Goal: Feedback & Contribution: Submit feedback/report problem

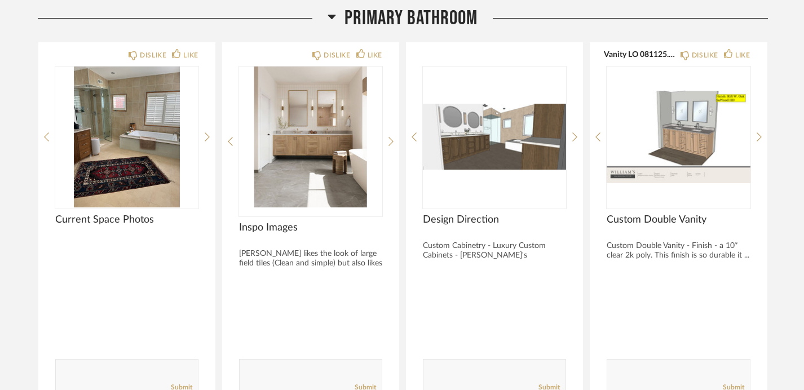
scroll to position [1378, 0]
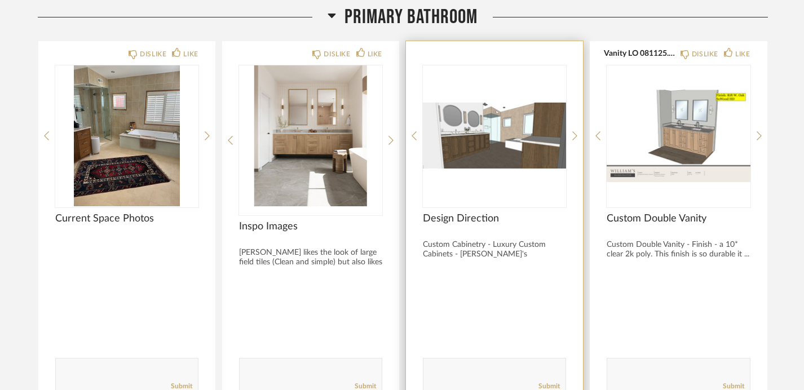
click at [472, 218] on span "Design Direction" at bounding box center [494, 219] width 143 height 12
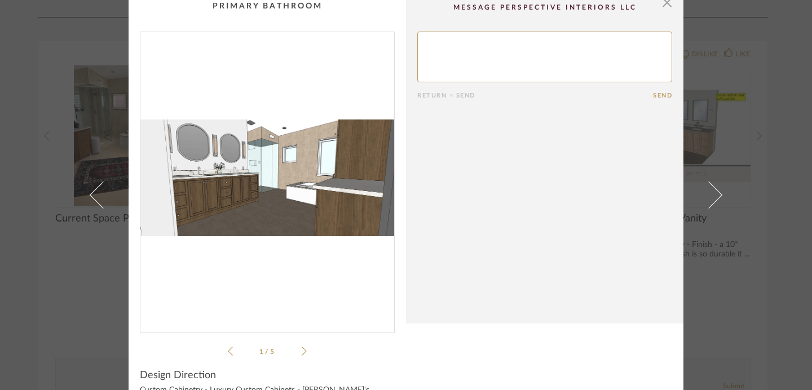
scroll to position [10, 0]
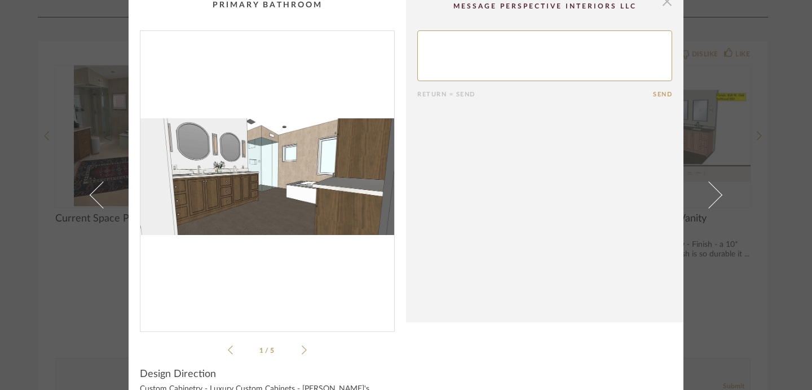
click at [659, 7] on span "button" at bounding box center [667, 1] width 23 height 23
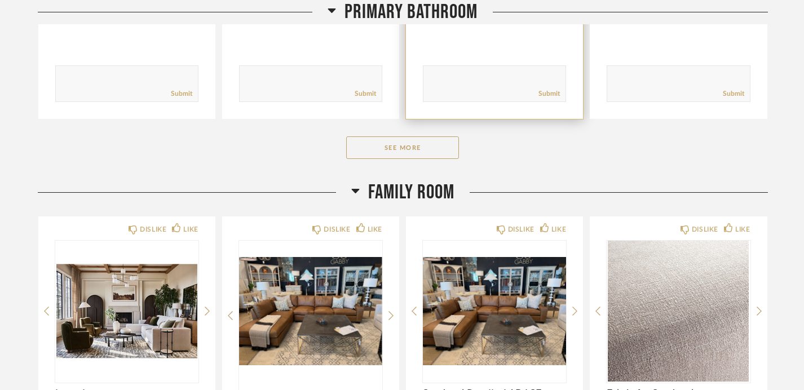
scroll to position [1675, 0]
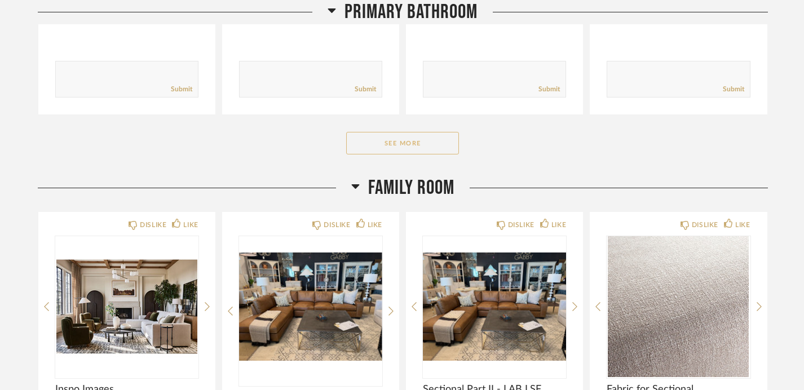
click at [424, 139] on button "See More" at bounding box center [402, 143] width 113 height 23
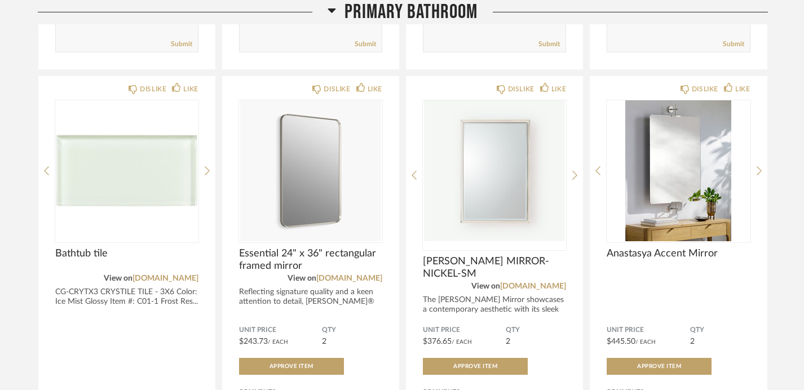
scroll to position [2115, 0]
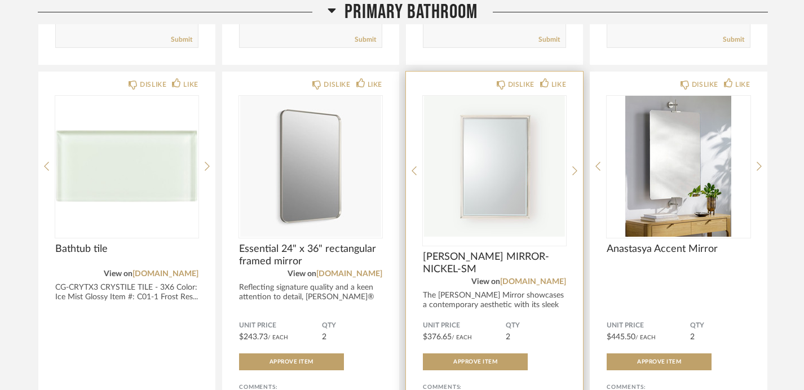
click at [505, 187] on img "0" at bounding box center [494, 166] width 143 height 141
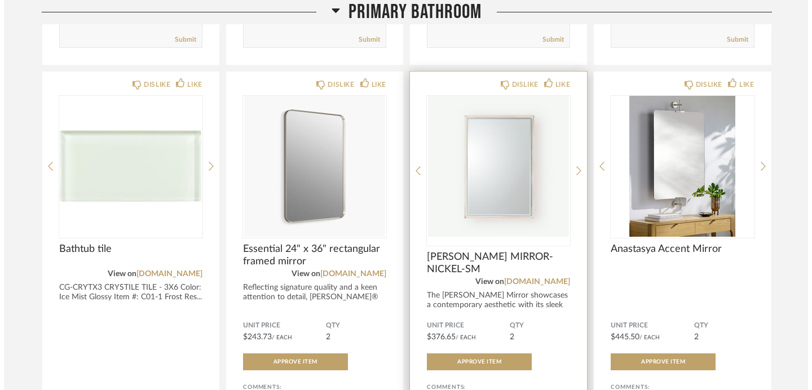
scroll to position [0, 0]
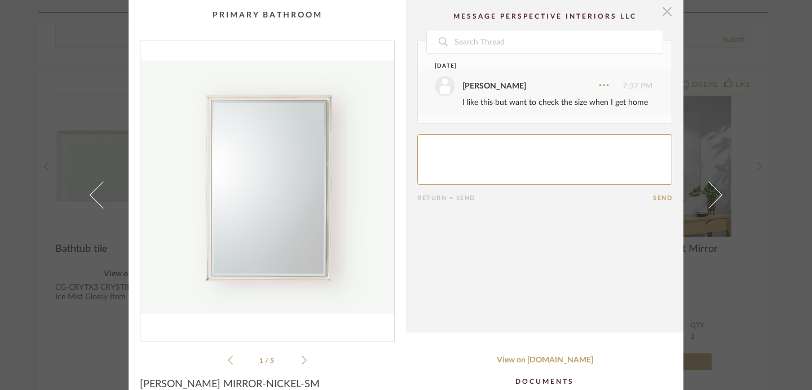
click at [661, 13] on span "button" at bounding box center [667, 11] width 23 height 23
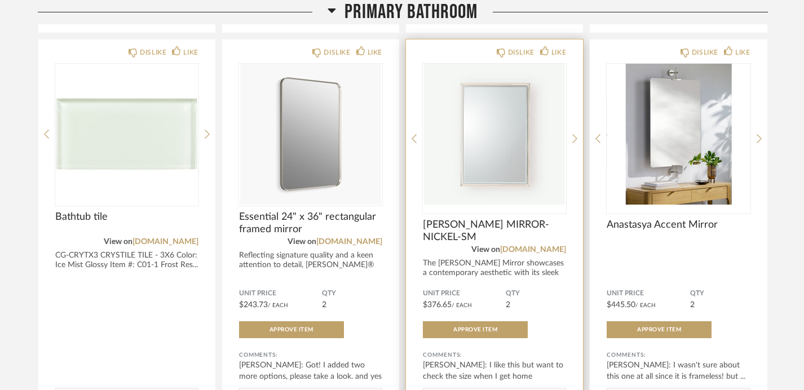
scroll to position [2148, 0]
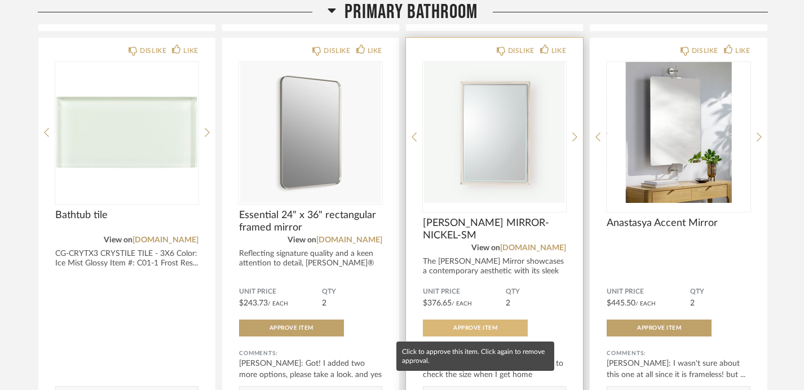
click at [480, 325] on span "Approve Item" at bounding box center [475, 328] width 44 height 6
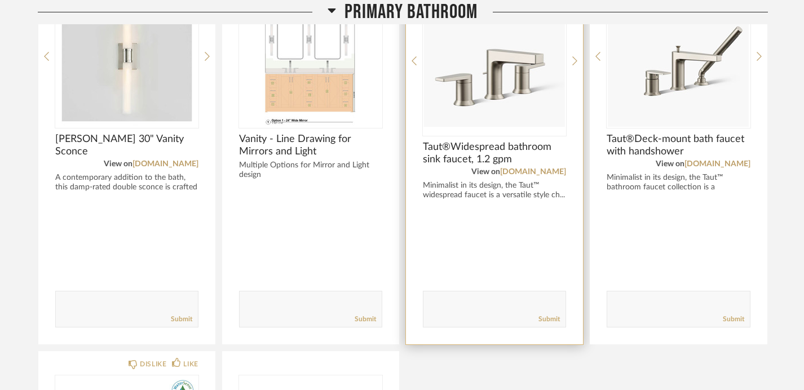
scroll to position [2634, 0]
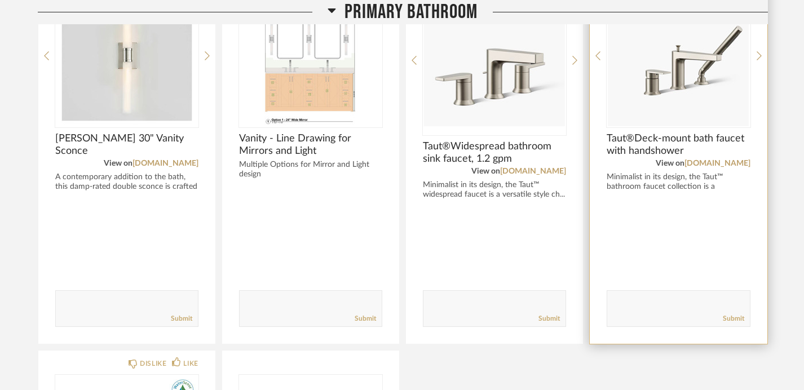
click at [625, 301] on textarea at bounding box center [678, 303] width 142 height 15
click at [624, 303] on textarea at bounding box center [678, 303] width 142 height 15
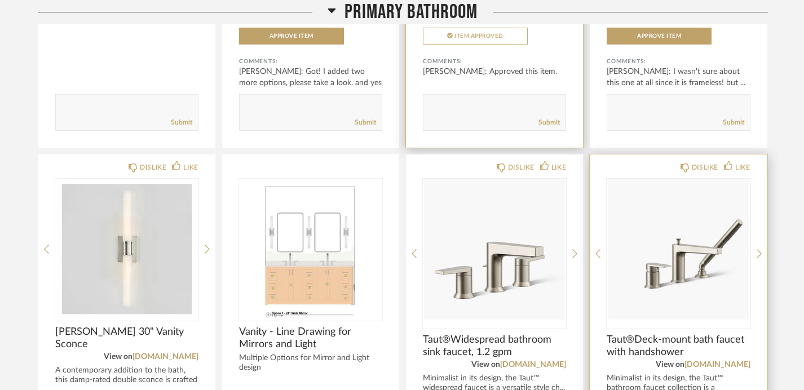
scroll to position [2447, 0]
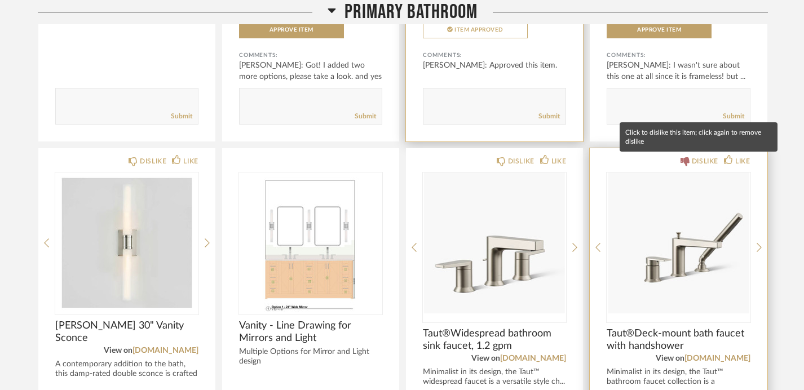
type textarea "I decided I don't want the handshower"
click at [705, 157] on div "DISLIKE" at bounding box center [705, 161] width 27 height 11
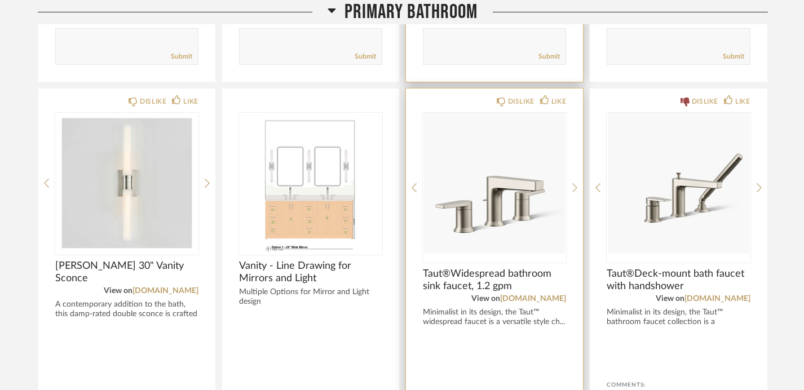
scroll to position [2500, 0]
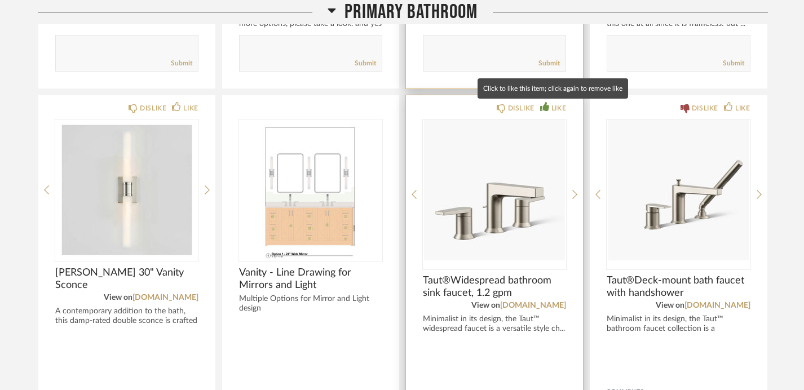
click at [561, 105] on div "LIKE" at bounding box center [558, 108] width 15 height 11
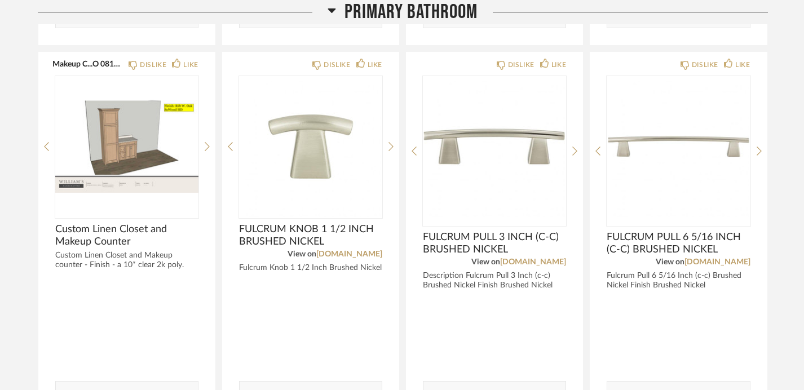
scroll to position [1743, 0]
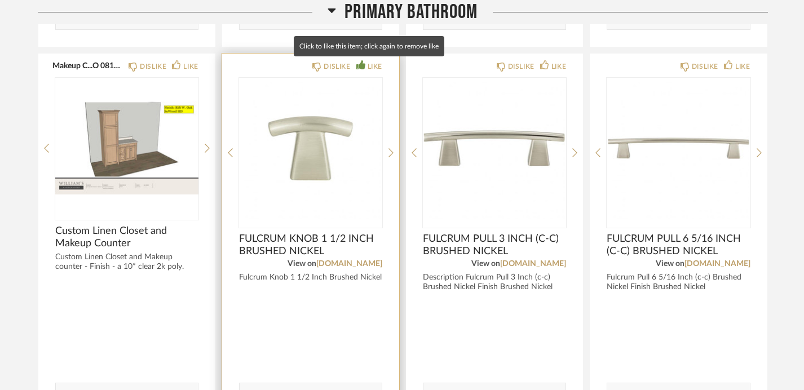
click at [373, 67] on div "LIKE" at bounding box center [375, 66] width 15 height 11
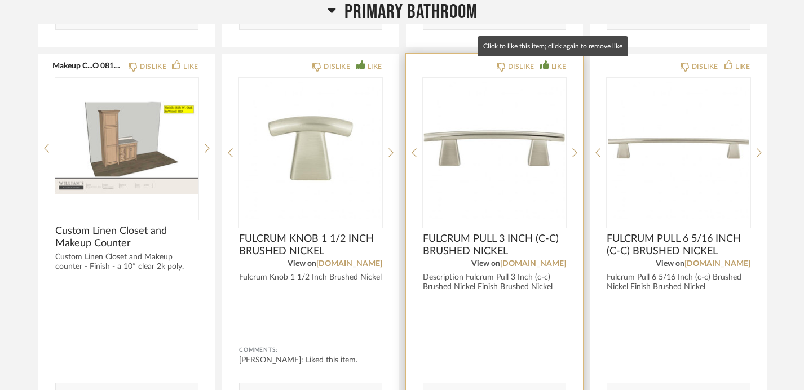
click at [555, 65] on div "LIKE" at bounding box center [558, 66] width 15 height 11
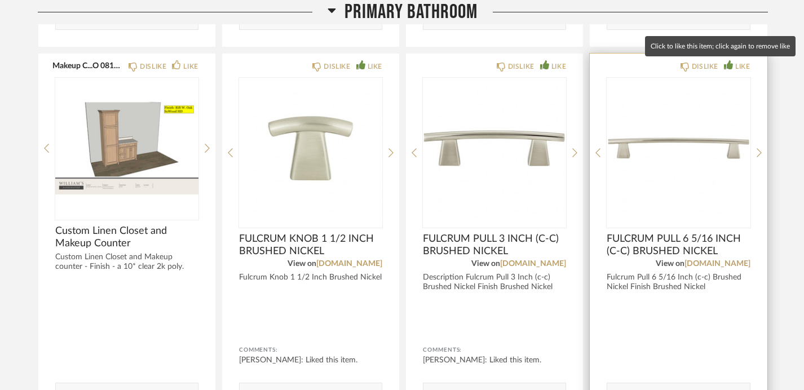
click at [735, 66] on div "LIKE" at bounding box center [742, 66] width 15 height 11
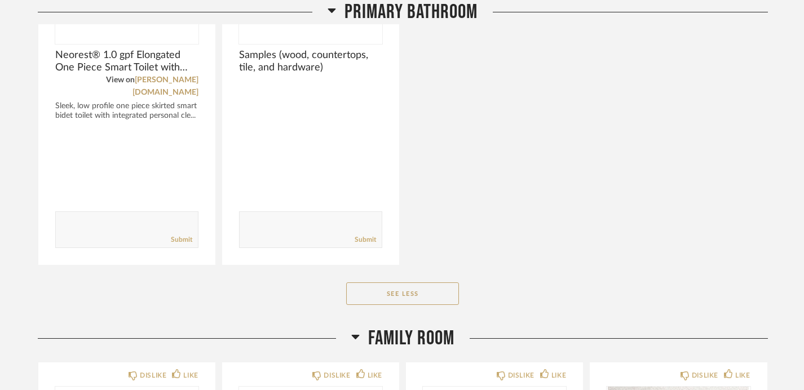
scroll to position [3117, 0]
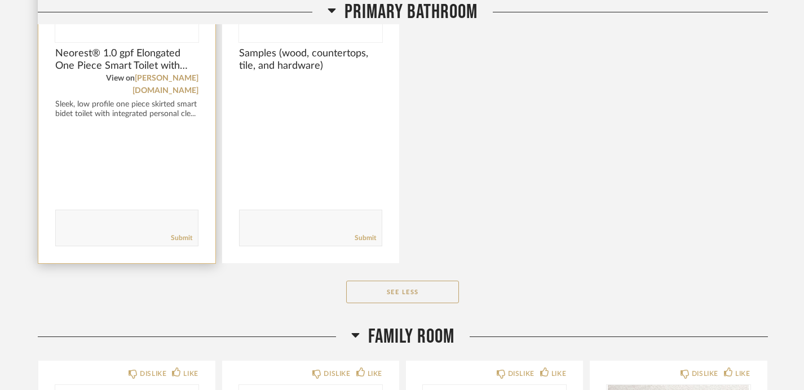
click at [86, 215] on textarea at bounding box center [127, 222] width 142 height 15
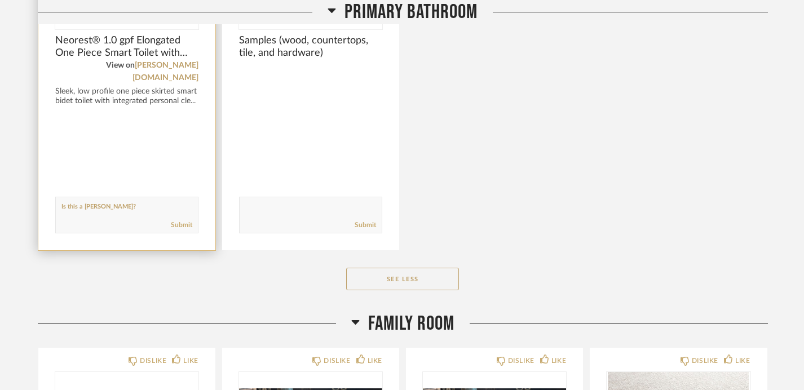
scroll to position [3132, 0]
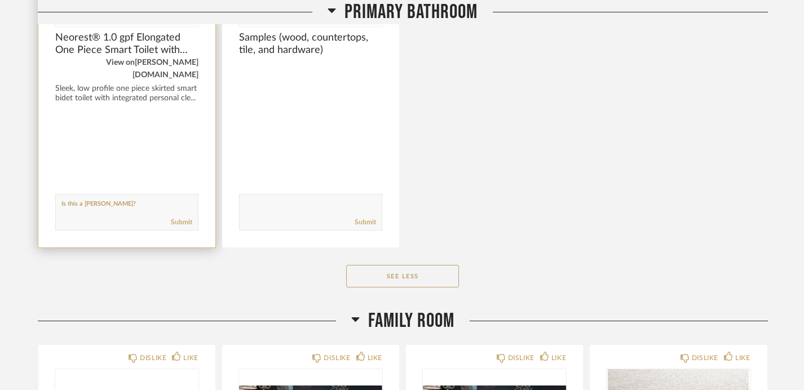
click at [161, 61] on link "[PERSON_NAME][DOMAIN_NAME]" at bounding box center [166, 69] width 66 height 20
click at [111, 200] on textarea at bounding box center [127, 207] width 142 height 15
type textarea "I don't remember picking an elongated one. Is this the one we picked in [PERSON…"
click at [175, 218] on link "Submit" at bounding box center [181, 223] width 21 height 10
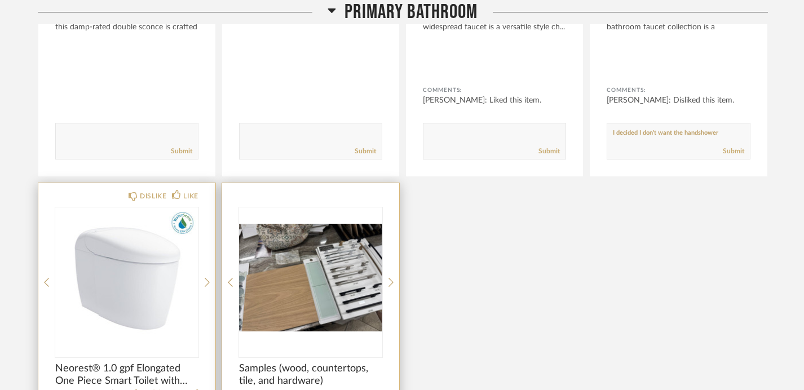
scroll to position [2780, 0]
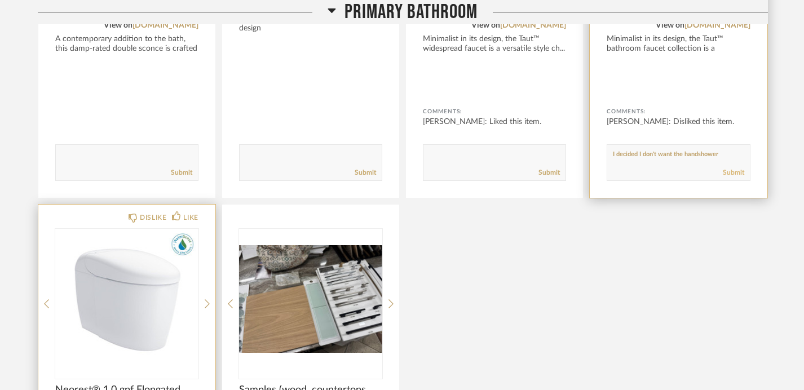
click at [734, 172] on link "Submit" at bounding box center [733, 173] width 21 height 10
